Goal: Book appointment/travel/reservation

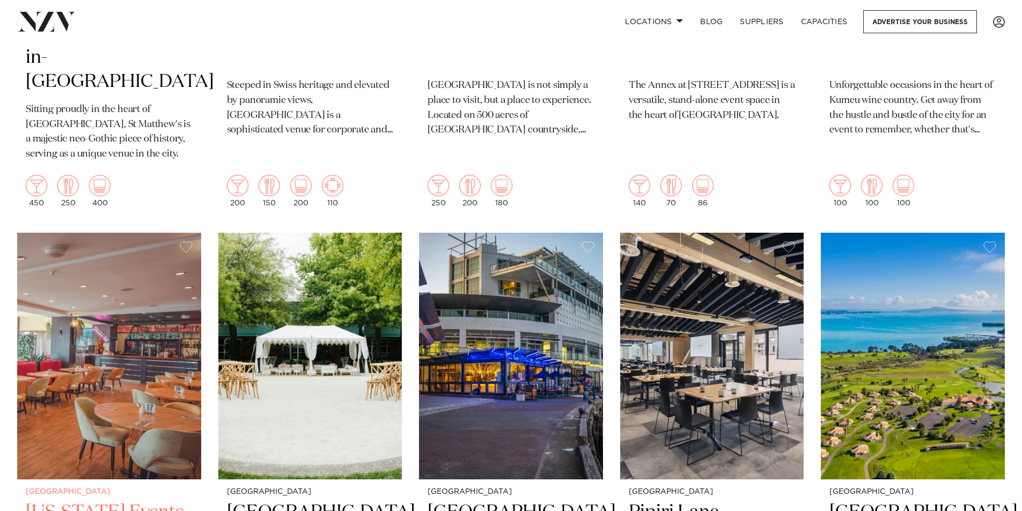
scroll to position [2576, 0]
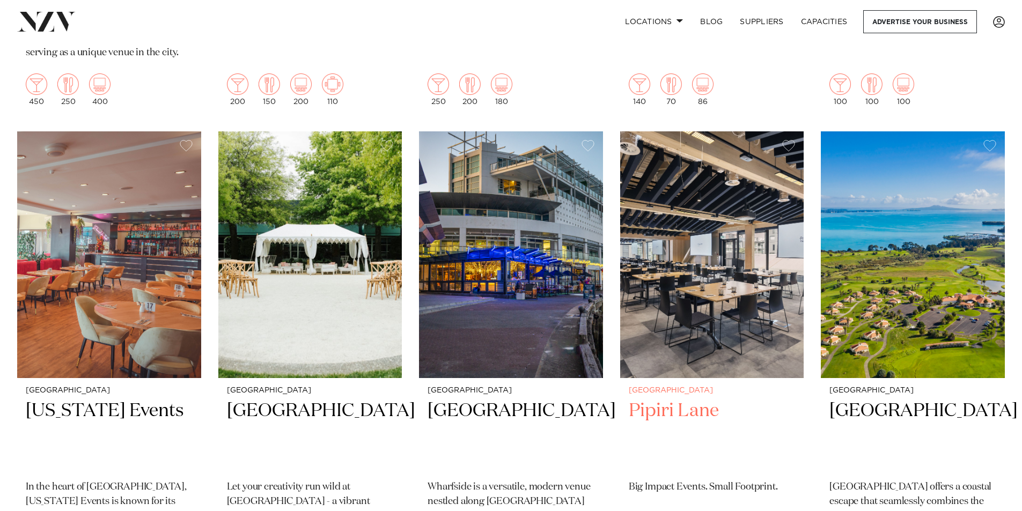
click at [648, 399] on h2 "Pipiri Lane" at bounding box center [712, 435] width 167 height 72
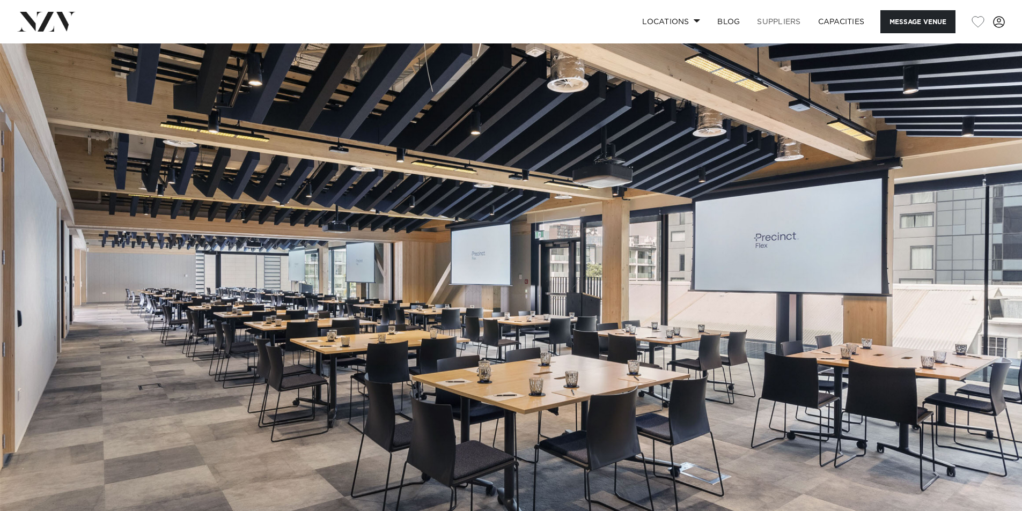
click at [766, 20] on link "SUPPLIERS" at bounding box center [779, 21] width 61 height 23
